Goal: Task Accomplishment & Management: Manage account settings

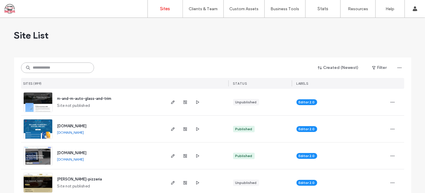
click at [68, 68] on input at bounding box center [57, 68] width 73 height 11
click at [64, 66] on input at bounding box center [57, 68] width 73 height 11
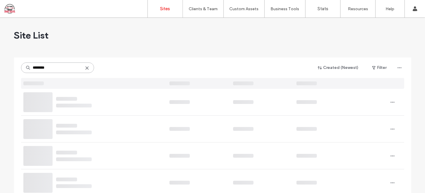
type input "*********"
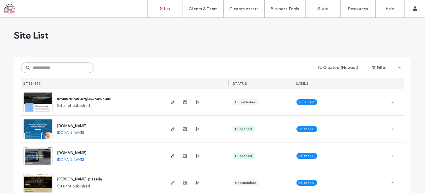
click at [70, 66] on input at bounding box center [57, 68] width 73 height 11
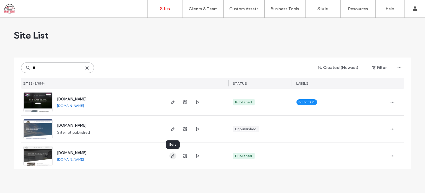
type input "**"
click at [172, 157] on use "button" at bounding box center [173, 156] width 4 height 4
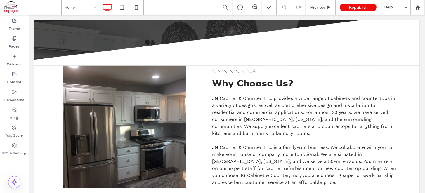
scroll to position [230, 0]
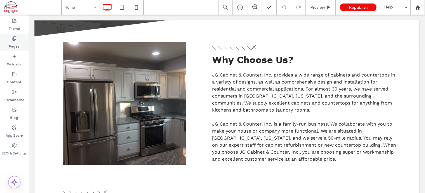
click at [13, 40] on use at bounding box center [14, 39] width 3 height 4
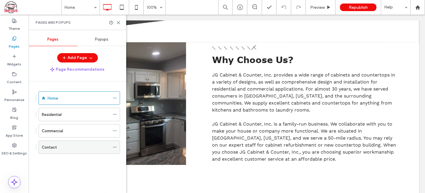
click at [63, 147] on div "Contact" at bounding box center [76, 147] width 68 height 6
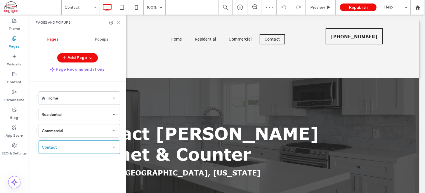
click at [117, 24] on icon at bounding box center [118, 22] width 4 height 4
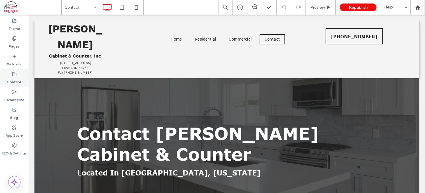
click at [15, 78] on label "Content" at bounding box center [14, 81] width 15 height 8
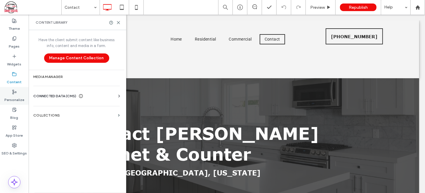
click at [15, 99] on label "Personalize" at bounding box center [14, 98] width 20 height 8
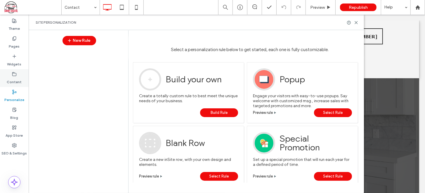
click at [17, 77] on label "Content" at bounding box center [14, 81] width 15 height 8
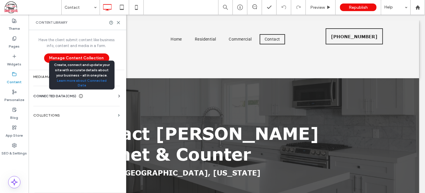
click at [81, 94] on icon at bounding box center [81, 96] width 5 height 5
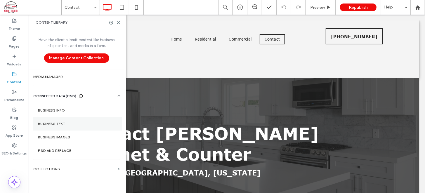
click at [58, 123] on label "Business Text" at bounding box center [78, 124] width 80 height 4
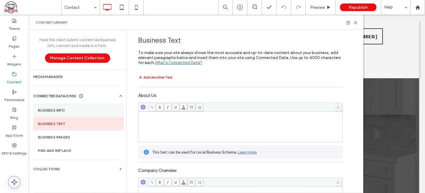
click at [61, 109] on label "Business Info" at bounding box center [78, 110] width 81 height 4
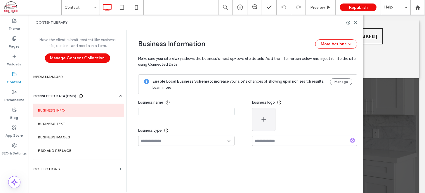
type input "**********"
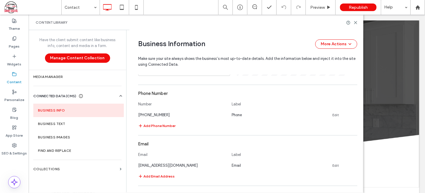
scroll to position [205, 0]
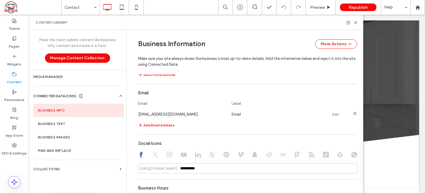
click at [333, 114] on link "Edit" at bounding box center [336, 114] width 6 height 5
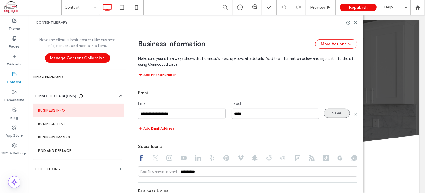
type input "**********"
click at [331, 113] on button "Save" at bounding box center [337, 113] width 26 height 9
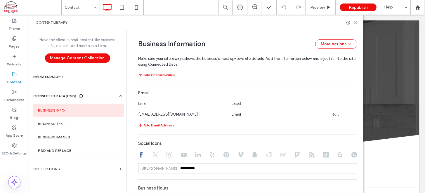
click at [355, 23] on use at bounding box center [356, 22] width 3 height 3
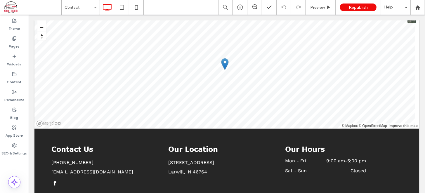
scroll to position [66, 0]
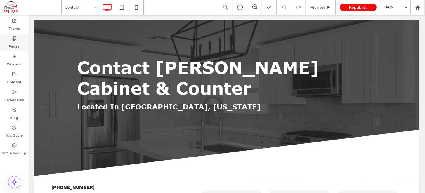
click at [12, 41] on label "Pages" at bounding box center [14, 45] width 11 height 8
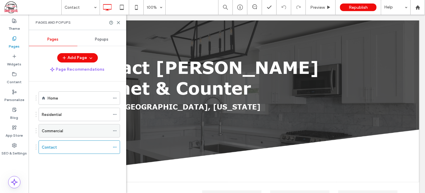
click at [84, 133] on div "Commercial" at bounding box center [76, 131] width 68 height 6
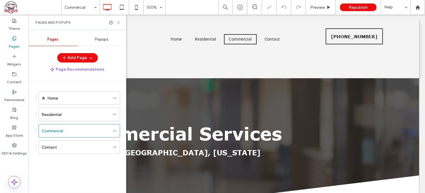
click at [117, 23] on icon at bounding box center [118, 22] width 4 height 4
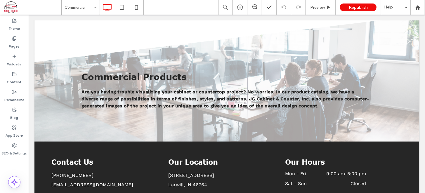
scroll to position [374, 0]
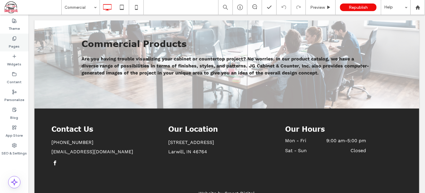
click at [14, 44] on label "Pages" at bounding box center [14, 45] width 11 height 8
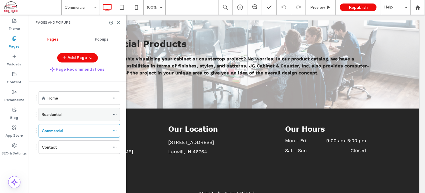
click at [87, 112] on div "Residential" at bounding box center [76, 115] width 68 height 6
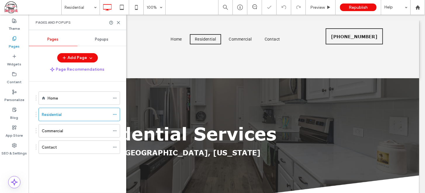
click at [118, 23] on use at bounding box center [118, 22] width 3 height 3
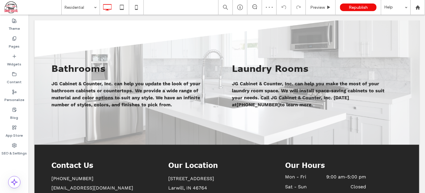
scroll to position [520, 0]
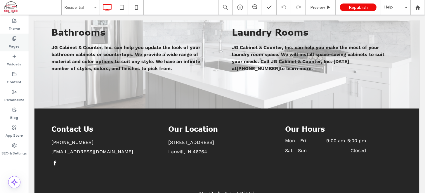
click at [13, 42] on label "Pages" at bounding box center [14, 45] width 11 height 8
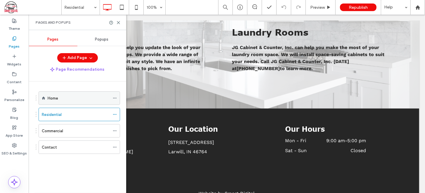
click at [89, 94] on div "Home" at bounding box center [79, 98] width 62 height 13
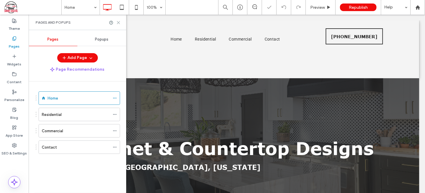
click at [118, 23] on use at bounding box center [118, 22] width 3 height 3
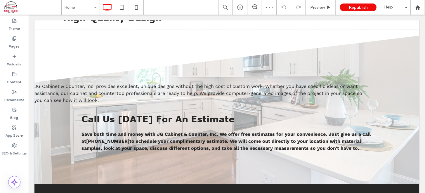
scroll to position [492, 0]
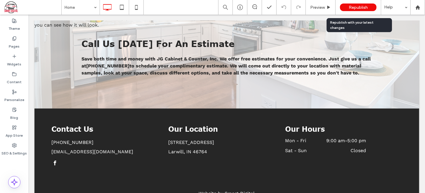
click at [362, 6] on span "Republish" at bounding box center [358, 7] width 19 height 5
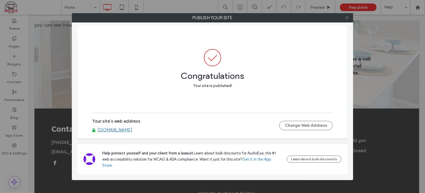
click at [346, 18] on icon at bounding box center [347, 17] width 4 height 4
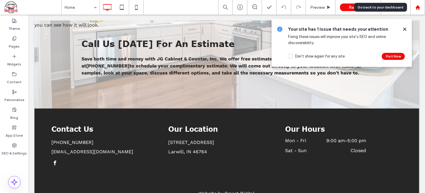
click at [417, 8] on icon at bounding box center [418, 7] width 5 height 5
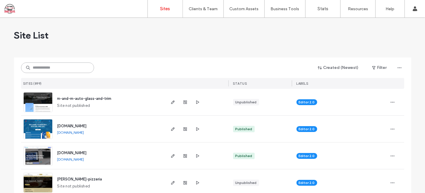
click at [39, 72] on input at bounding box center [57, 68] width 73 height 11
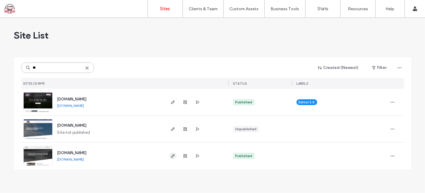
type input "**"
click at [172, 156] on use "button" at bounding box center [173, 156] width 4 height 4
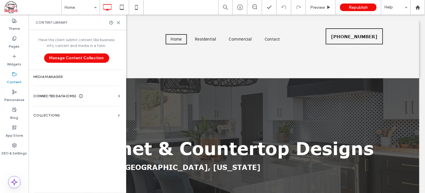
click at [74, 94] on span "CONNECTED DATA (CMS)" at bounding box center [54, 96] width 43 height 6
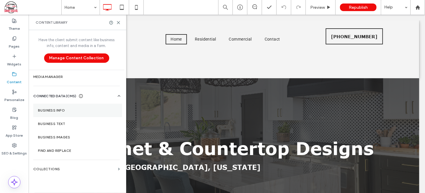
click at [65, 107] on section "Business Info" at bounding box center [77, 110] width 89 height 13
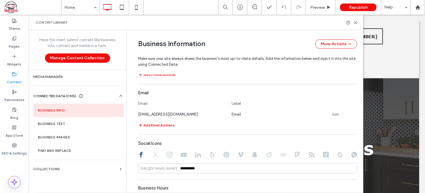
scroll to position [205, 0]
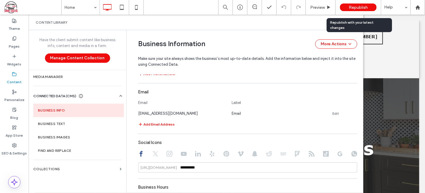
click at [367, 7] on span "Republish" at bounding box center [358, 7] width 19 height 5
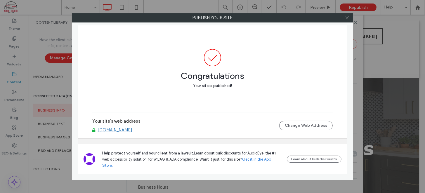
click at [347, 16] on icon at bounding box center [347, 17] width 4 height 4
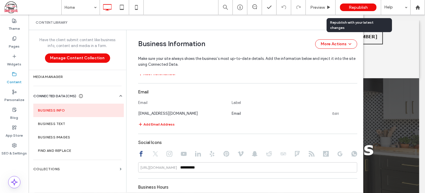
click at [353, 7] on span "Republish" at bounding box center [358, 7] width 19 height 5
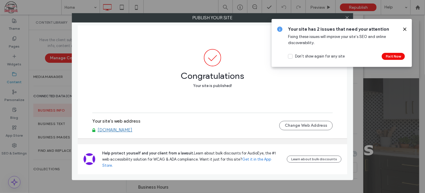
click at [404, 28] on use at bounding box center [405, 29] width 3 height 3
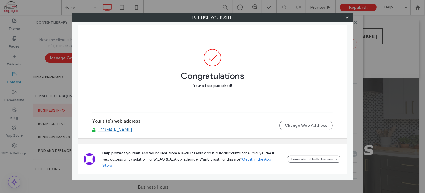
click at [417, 6] on div "Publish your site Congratulations Your site is published! Your site's web addre…" at bounding box center [212, 96] width 425 height 193
click at [347, 16] on icon at bounding box center [347, 17] width 4 height 4
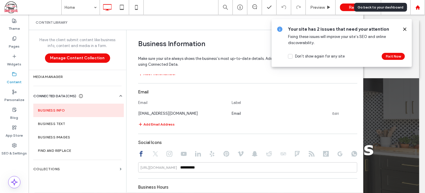
click at [417, 8] on use at bounding box center [418, 7] width 4 height 4
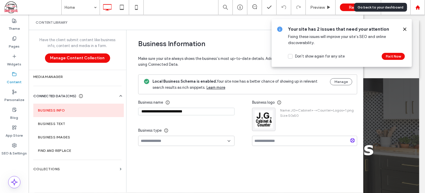
scroll to position [0, 0]
